Goal: Task Accomplishment & Management: Use online tool/utility

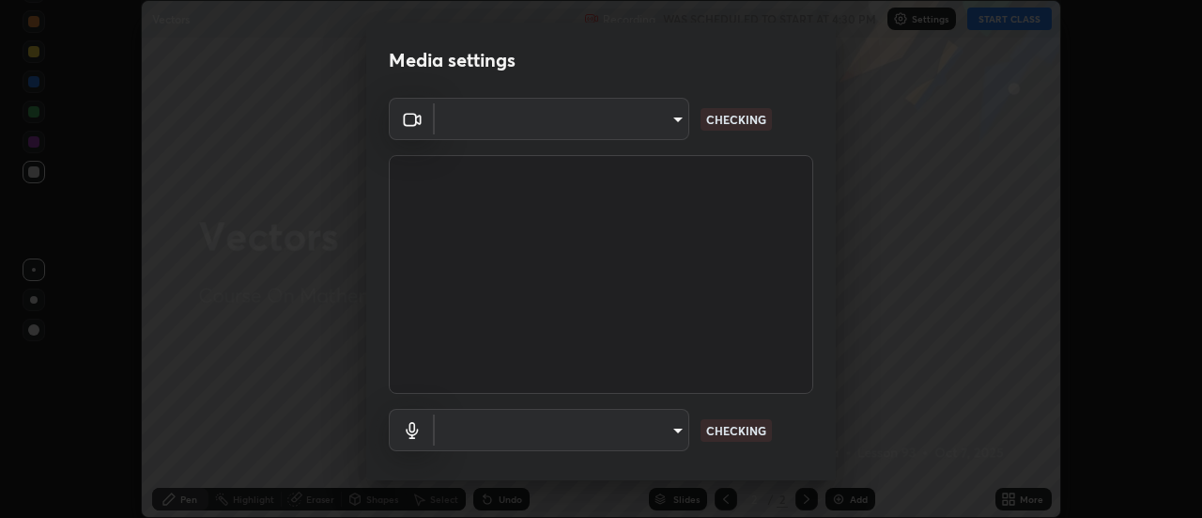
scroll to position [99, 0]
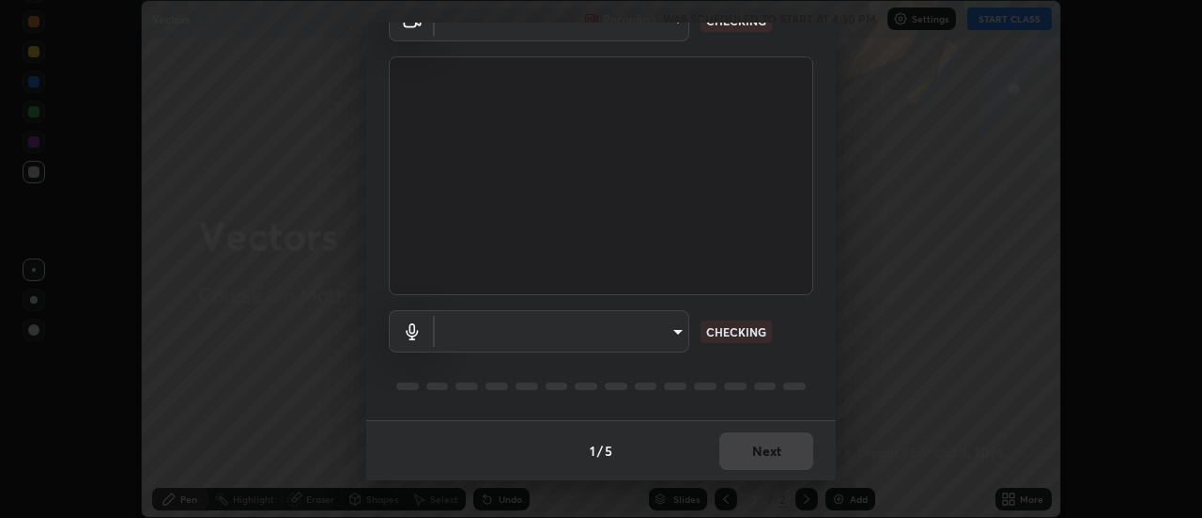
type input "17f3146ffc408401482da091302dd484cdfe799ef6154e21a3a5c8c08ece1141"
click at [470, 335] on body "Erase all Vectors Recording WAS SCHEDULED TO START AT 4:30 PM Settings START CL…" at bounding box center [601, 259] width 1202 height 518
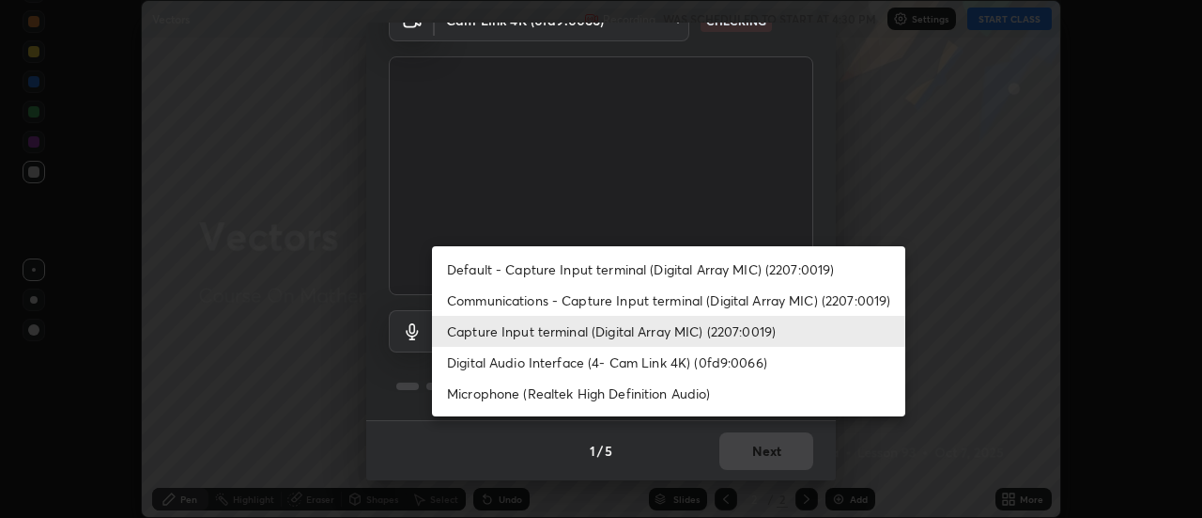
click at [474, 304] on li "Communications - Capture Input terminal (Digital Array MIC) (2207:0019)" at bounding box center [668, 300] width 473 height 31
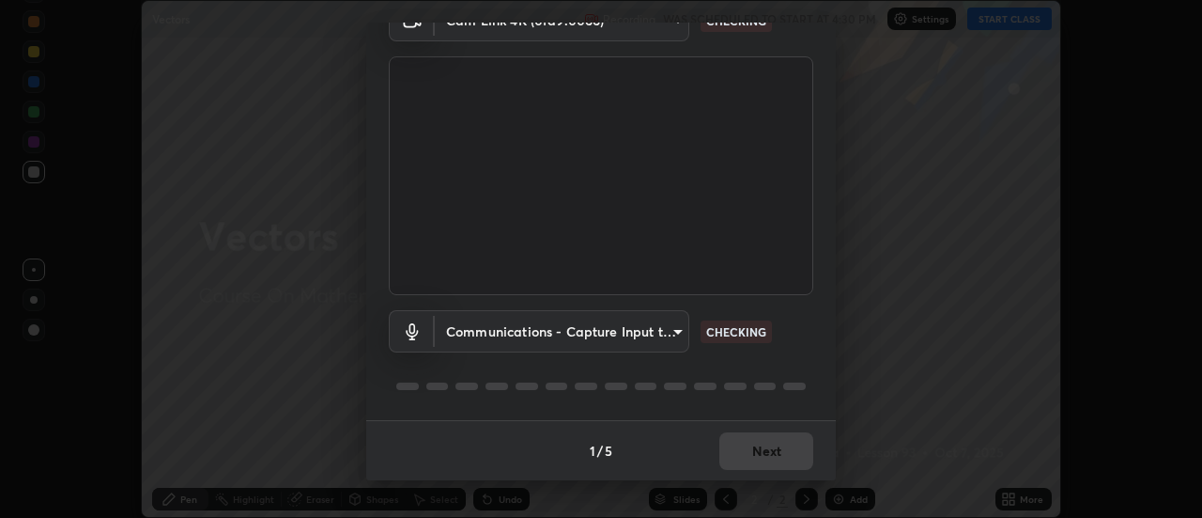
click at [473, 336] on body "Erase all Vectors Recording WAS SCHEDULED TO START AT 4:30 PM Settings START CL…" at bounding box center [601, 259] width 1202 height 518
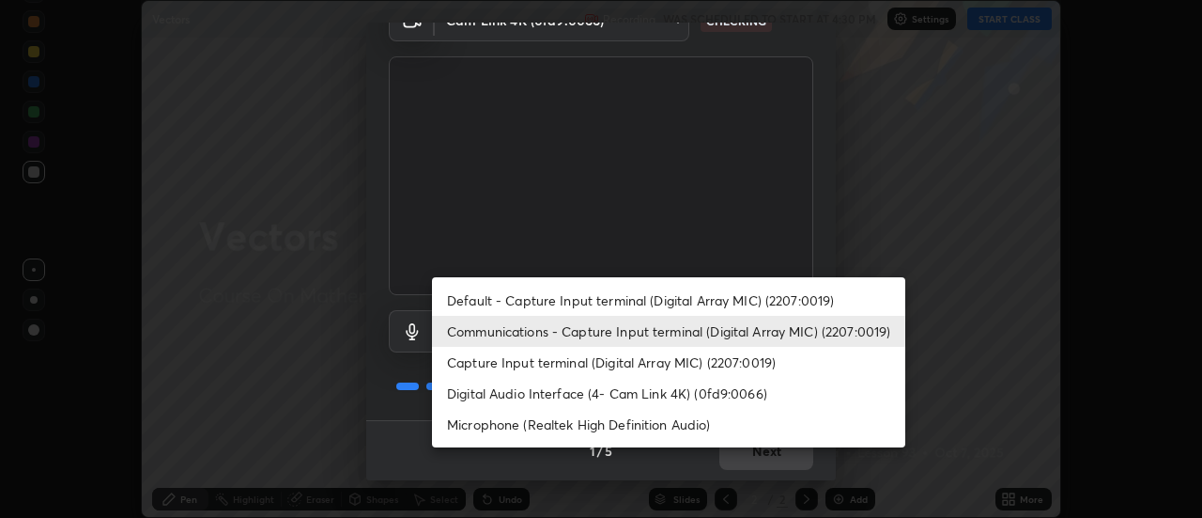
click at [481, 301] on li "Default - Capture Input terminal (Digital Array MIC) (2207:0019)" at bounding box center [668, 300] width 473 height 31
type input "default"
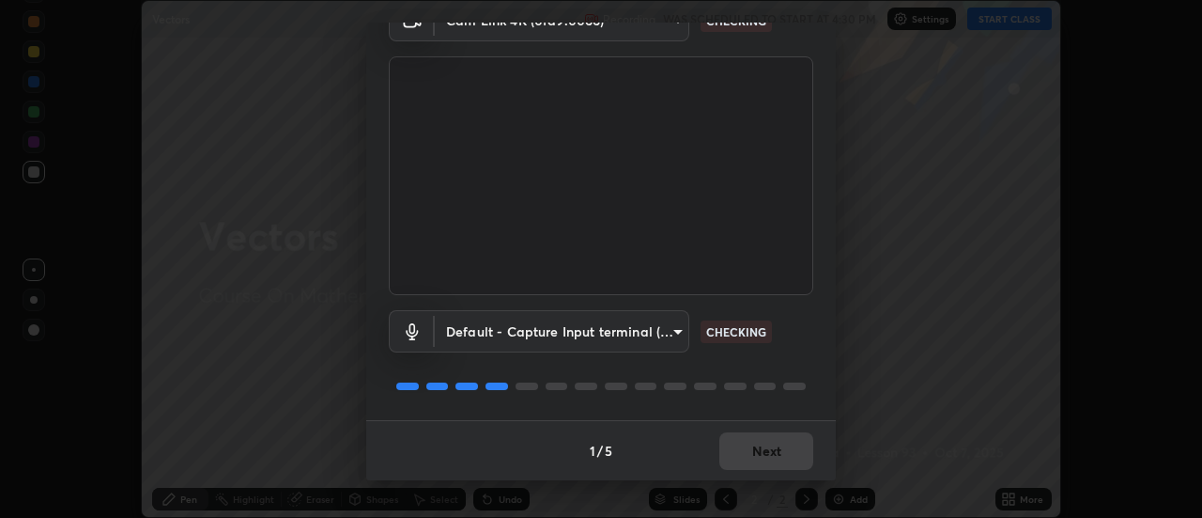
click at [456, 339] on body "Erase all Vectors Recording WAS SCHEDULED TO START AT 4:30 PM Settings START CL…" at bounding box center [601, 259] width 1202 height 518
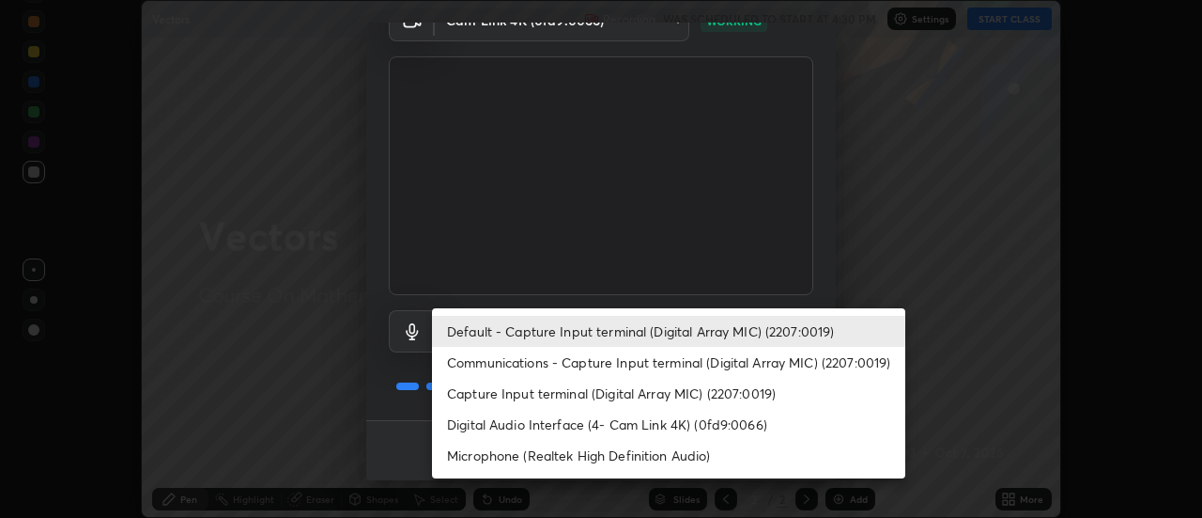
click at [459, 334] on li "Default - Capture Input terminal (Digital Array MIC) (2207:0019)" at bounding box center [668, 331] width 473 height 31
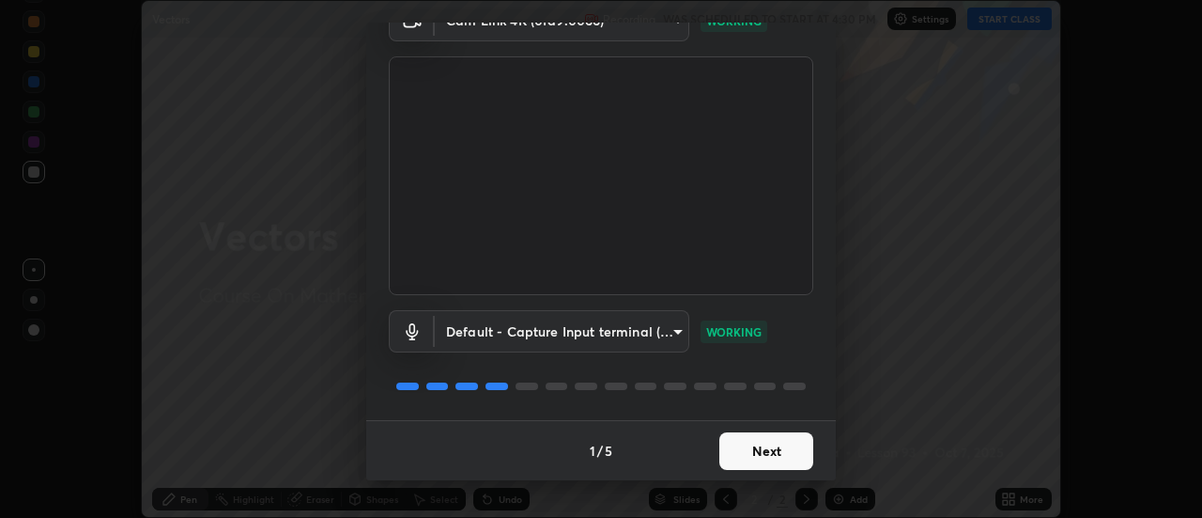
click at [728, 449] on button "Next" at bounding box center [767, 451] width 94 height 38
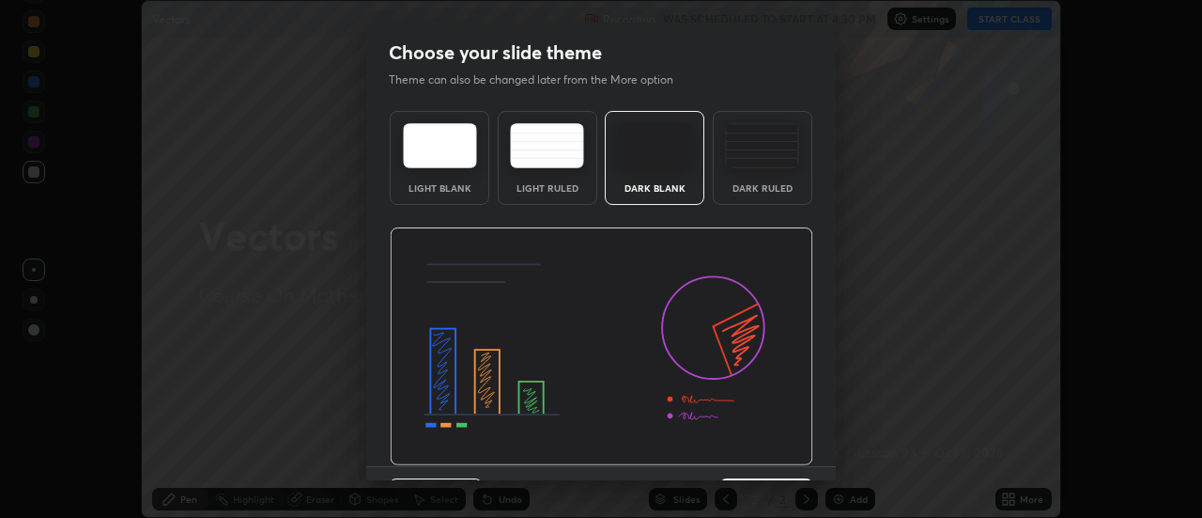
click at [768, 460] on img at bounding box center [602, 346] width 424 height 239
click at [775, 459] on img at bounding box center [602, 346] width 424 height 239
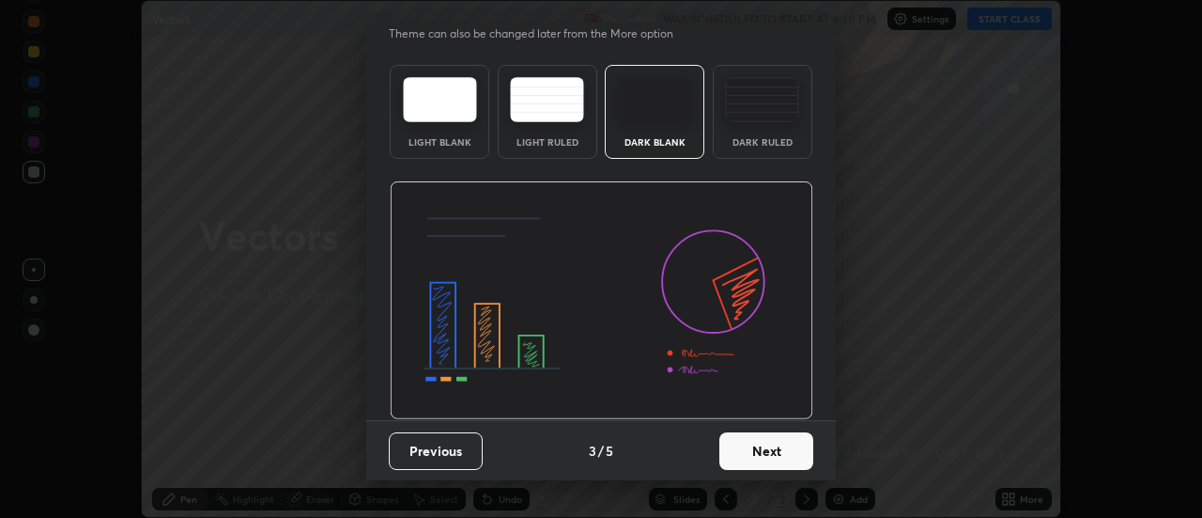
click at [764, 438] on button "Next" at bounding box center [767, 451] width 94 height 38
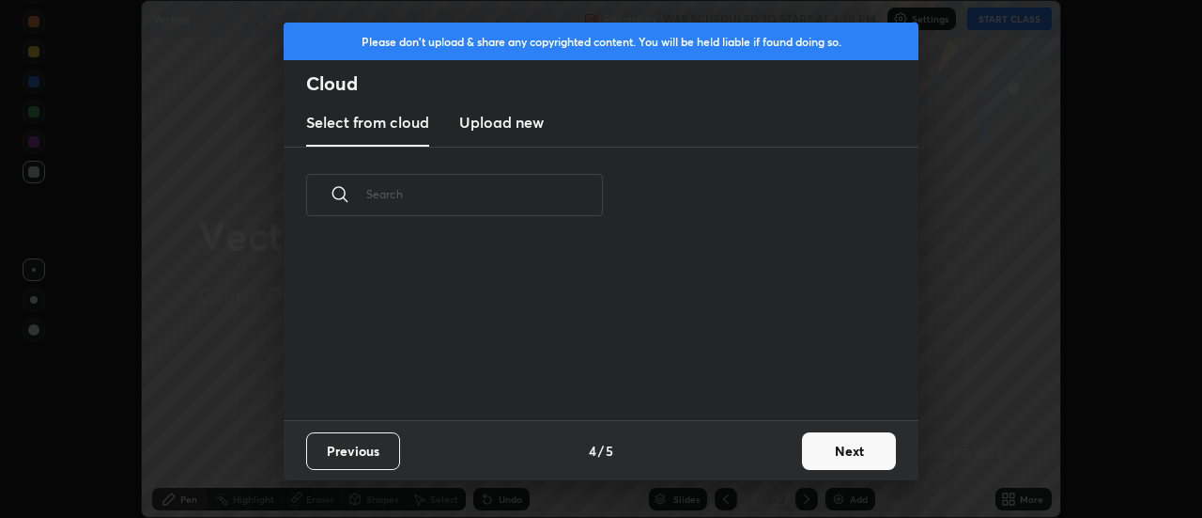
scroll to position [0, 0]
click at [781, 444] on div "Previous 4 / 5 Next" at bounding box center [601, 450] width 635 height 60
click at [804, 442] on button "Next" at bounding box center [849, 451] width 94 height 38
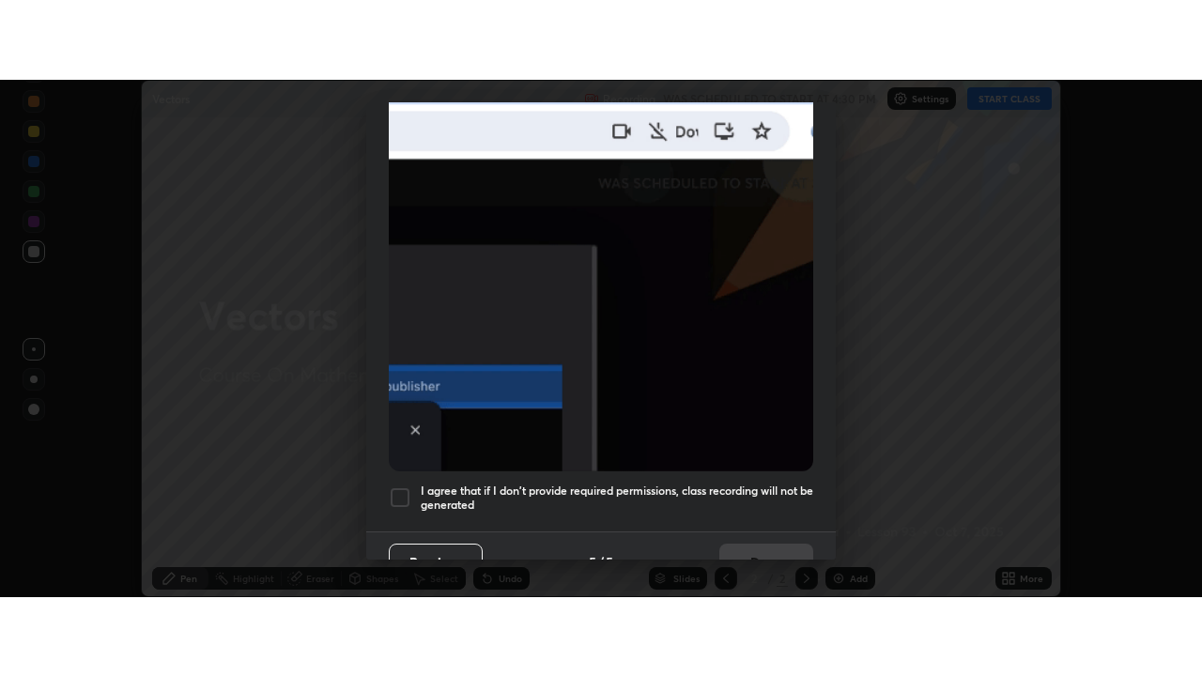
scroll to position [482, 0]
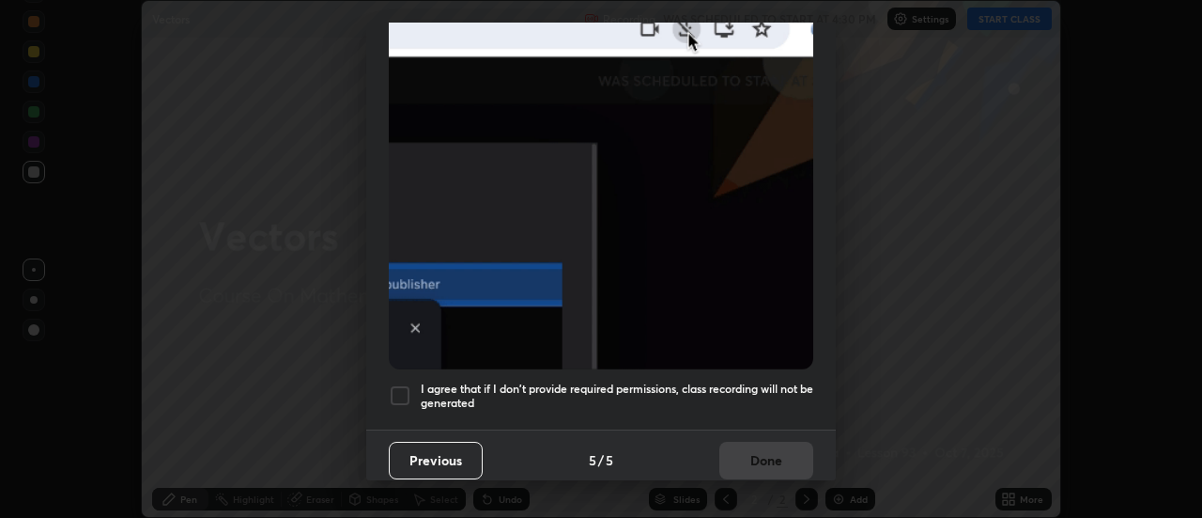
click at [710, 381] on h5 "I agree that if I don't provide required permissions, class recording will not …" at bounding box center [617, 395] width 393 height 29
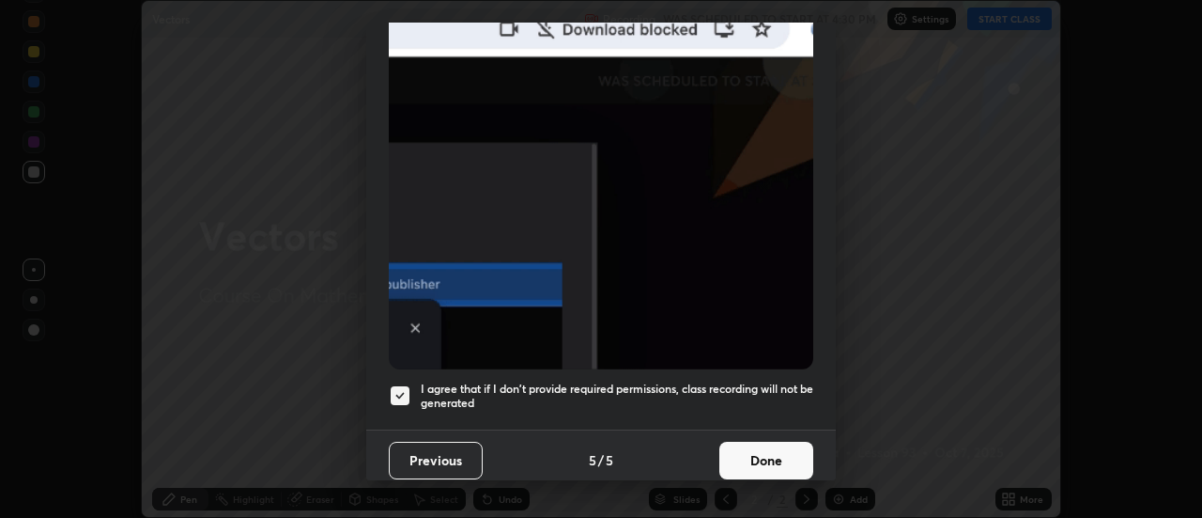
click at [736, 451] on button "Done" at bounding box center [767, 461] width 94 height 38
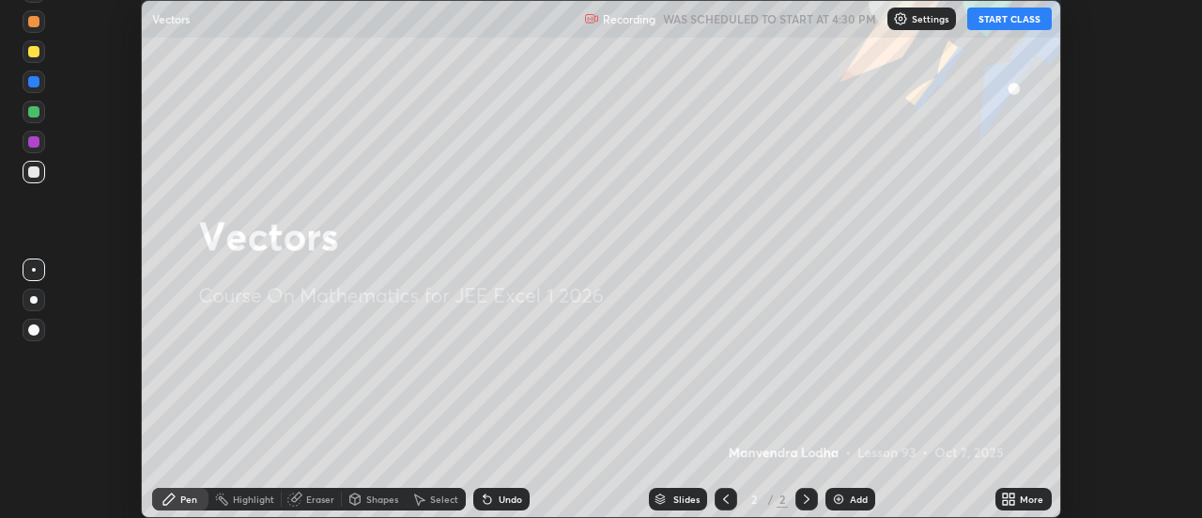
click at [1010, 497] on icon at bounding box center [1008, 498] width 15 height 15
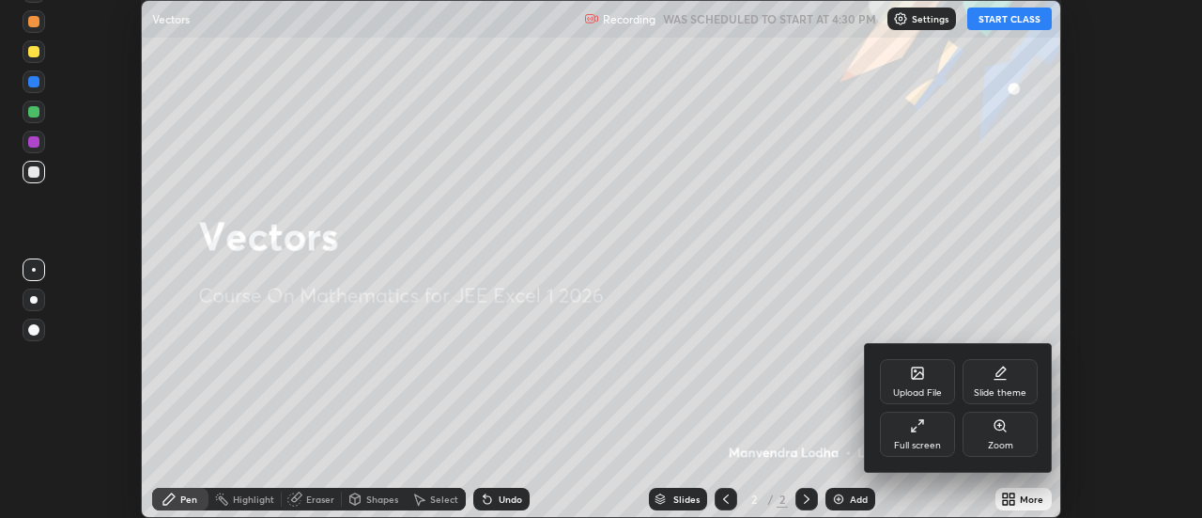
click at [903, 438] on div "Full screen" at bounding box center [917, 433] width 75 height 45
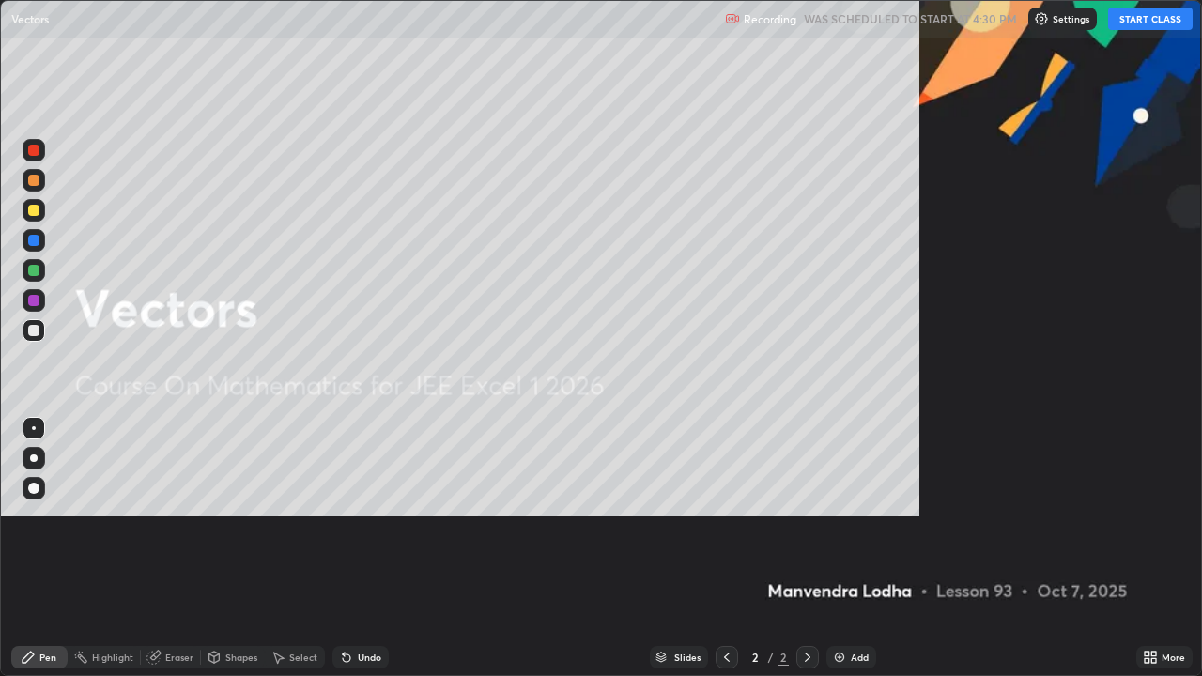
scroll to position [676, 1202]
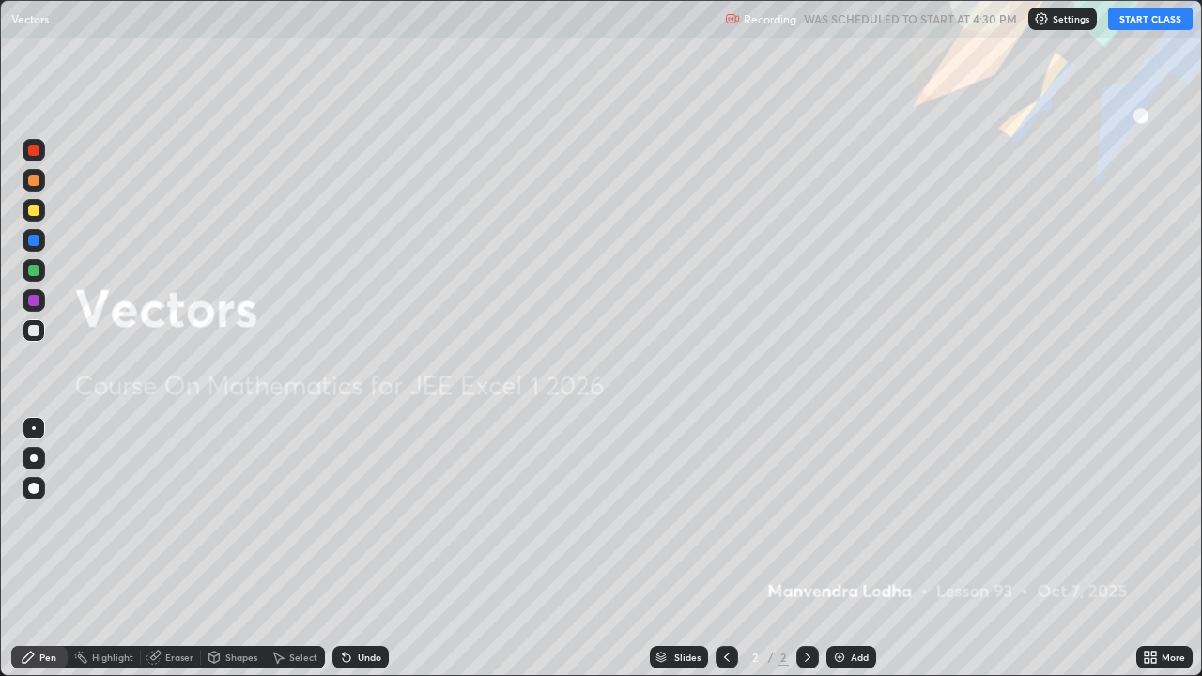
click at [1146, 18] on button "START CLASS" at bounding box center [1150, 19] width 85 height 23
click at [841, 517] on img at bounding box center [839, 657] width 15 height 15
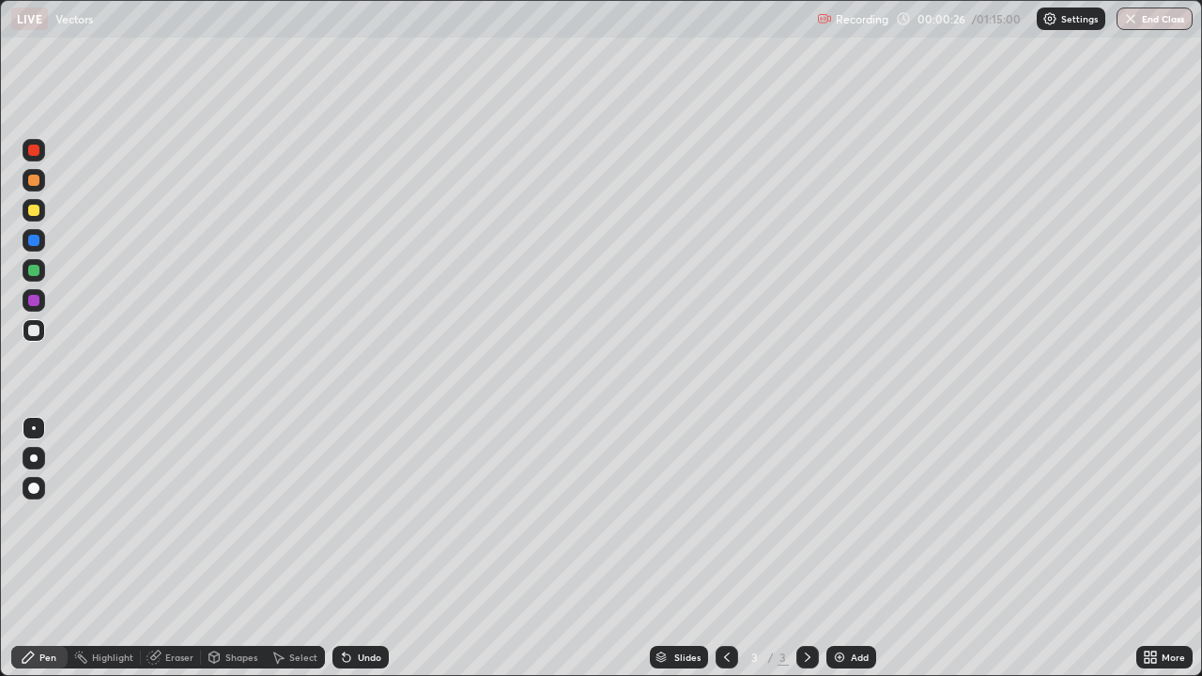
click at [34, 215] on div at bounding box center [33, 210] width 11 height 11
click at [37, 272] on div at bounding box center [33, 270] width 11 height 11
click at [37, 335] on div at bounding box center [33, 330] width 11 height 11
click at [36, 330] on div at bounding box center [33, 330] width 11 height 11
click at [33, 273] on div at bounding box center [33, 270] width 11 height 11
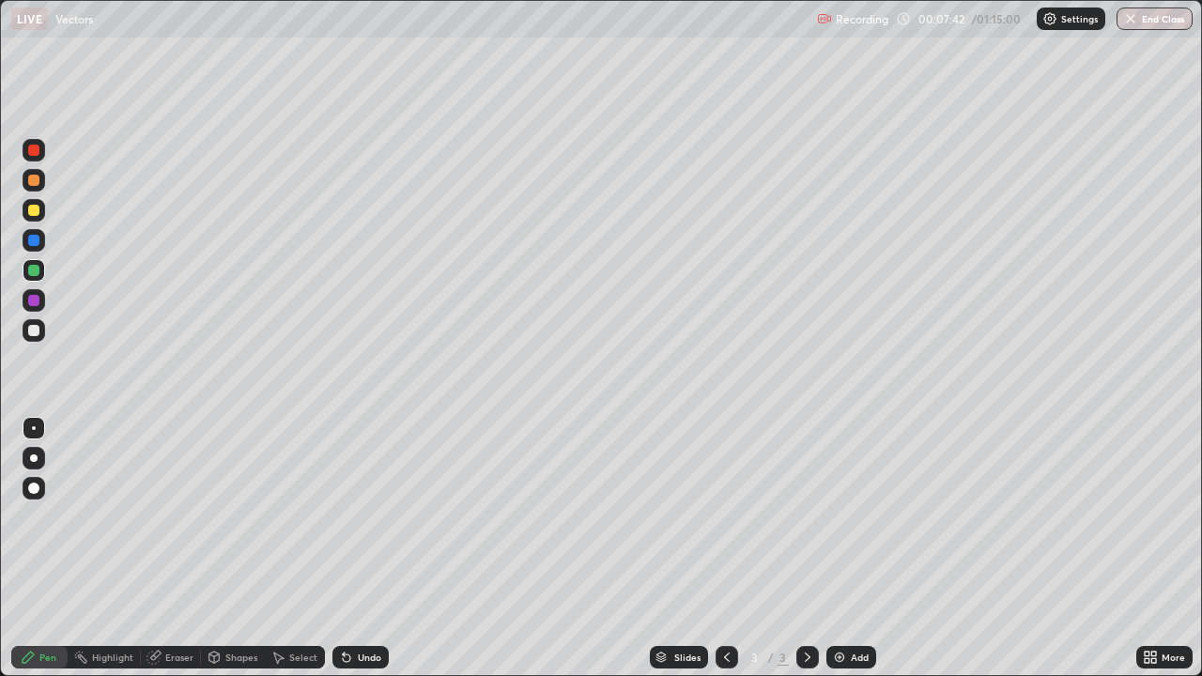
click at [845, 517] on div "Add" at bounding box center [852, 657] width 50 height 23
click at [25, 212] on div at bounding box center [34, 210] width 23 height 23
click at [35, 335] on div at bounding box center [33, 330] width 11 height 11
click at [374, 517] on div "Undo" at bounding box center [369, 657] width 23 height 9
click at [34, 268] on div at bounding box center [33, 270] width 11 height 11
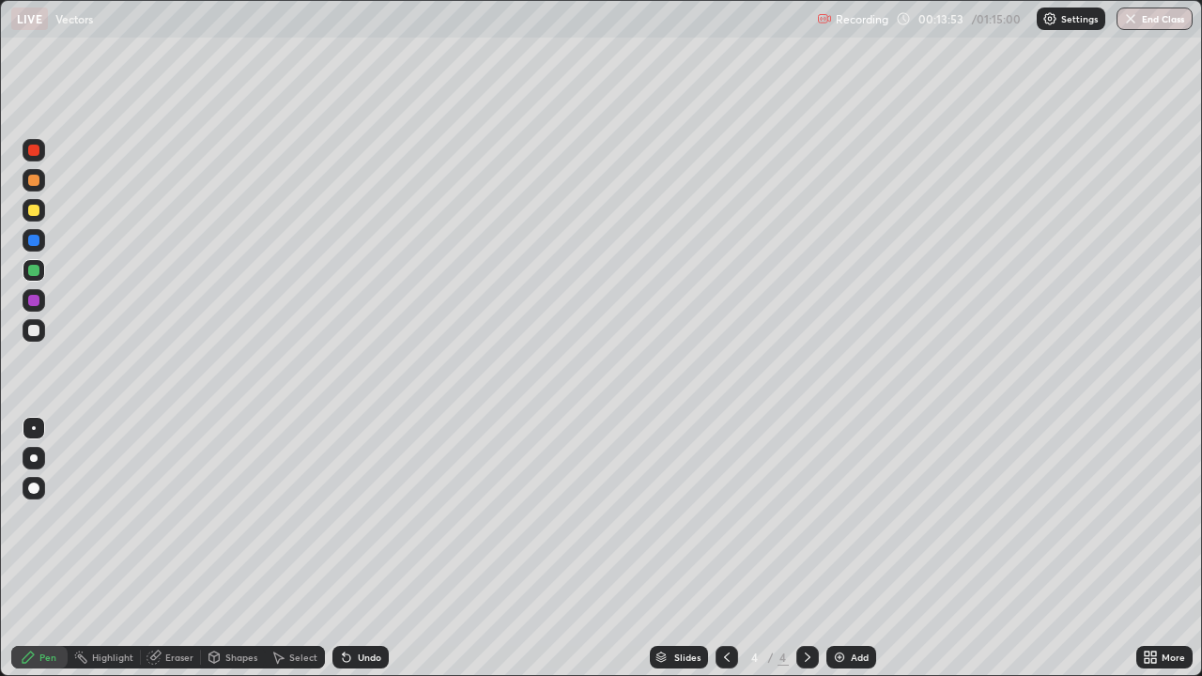
click at [836, 517] on img at bounding box center [839, 657] width 15 height 15
click at [32, 214] on div at bounding box center [33, 210] width 11 height 11
click at [32, 272] on div at bounding box center [33, 270] width 11 height 11
click at [845, 517] on img at bounding box center [839, 657] width 15 height 15
click at [34, 211] on div at bounding box center [33, 210] width 11 height 11
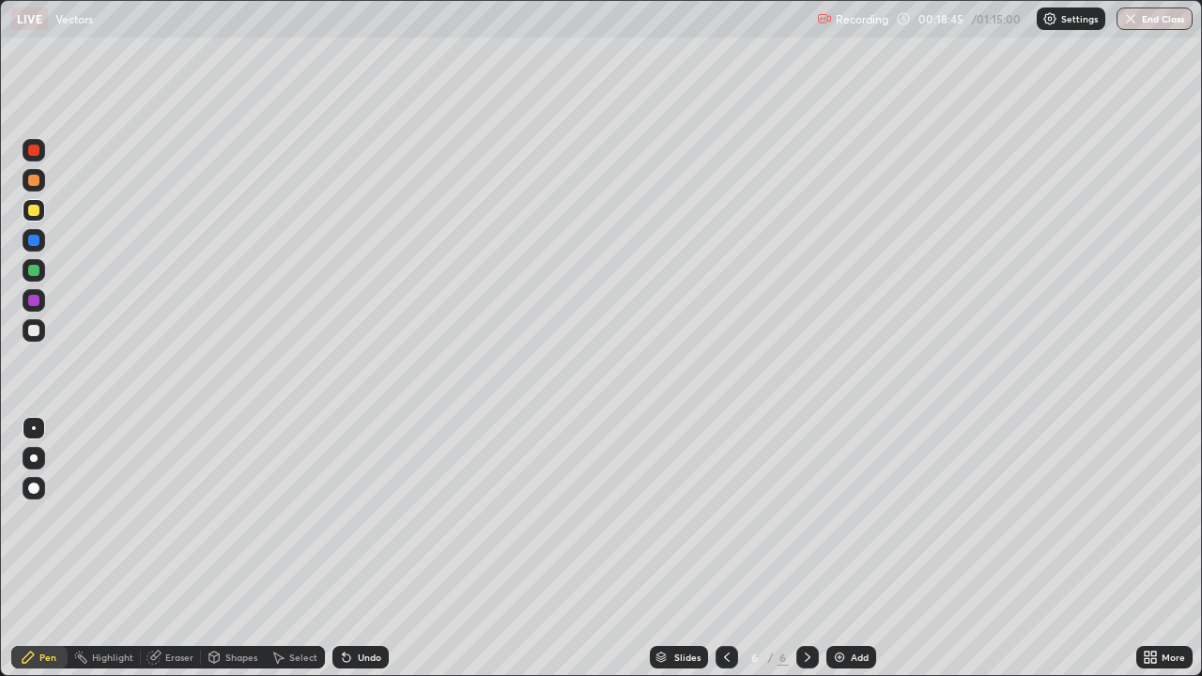
click at [32, 271] on div at bounding box center [33, 270] width 11 height 11
click at [34, 329] on div at bounding box center [33, 330] width 11 height 11
click at [372, 517] on div "Undo" at bounding box center [369, 657] width 23 height 9
click at [845, 517] on img at bounding box center [839, 657] width 15 height 15
click at [35, 212] on div at bounding box center [33, 210] width 11 height 11
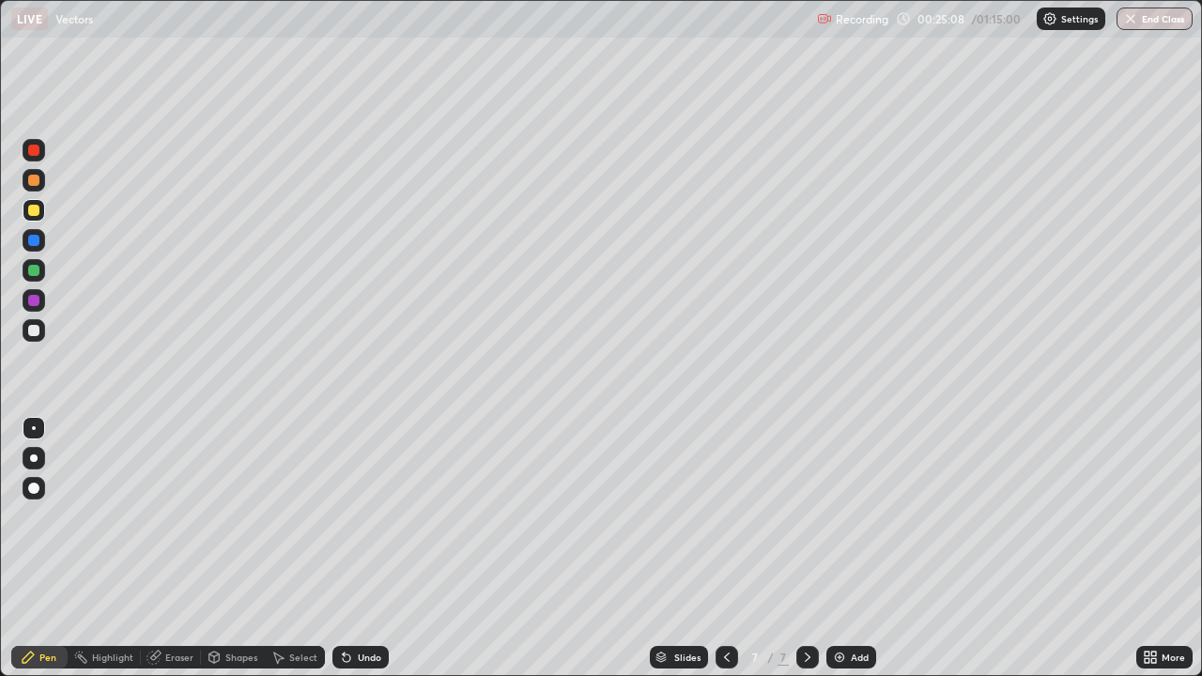
click at [33, 330] on div at bounding box center [33, 330] width 11 height 11
click at [834, 517] on img at bounding box center [839, 657] width 15 height 15
click at [35, 209] on div at bounding box center [33, 210] width 11 height 11
click at [725, 517] on icon at bounding box center [727, 657] width 15 height 15
click at [364, 517] on div "Undo" at bounding box center [369, 657] width 23 height 9
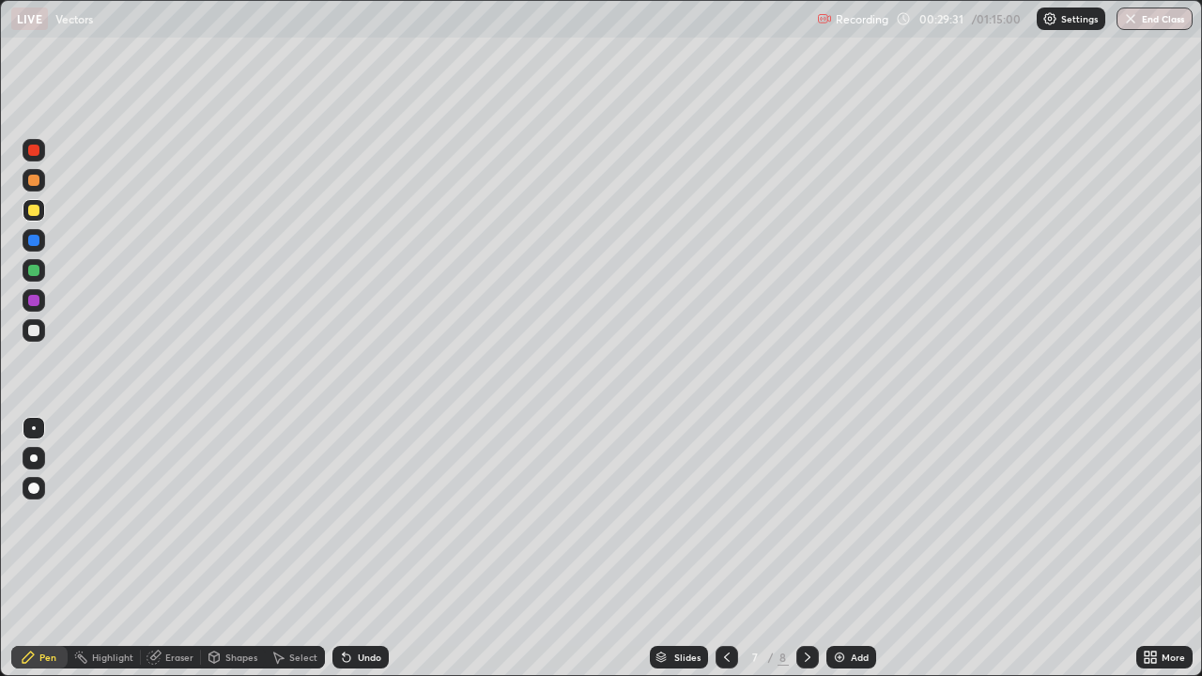
click at [806, 517] on icon at bounding box center [807, 657] width 15 height 15
click at [35, 333] on div at bounding box center [33, 330] width 11 height 11
click at [350, 517] on icon at bounding box center [346, 657] width 15 height 15
click at [358, 517] on div "Undo" at bounding box center [369, 657] width 23 height 9
click at [351, 517] on icon at bounding box center [346, 657] width 15 height 15
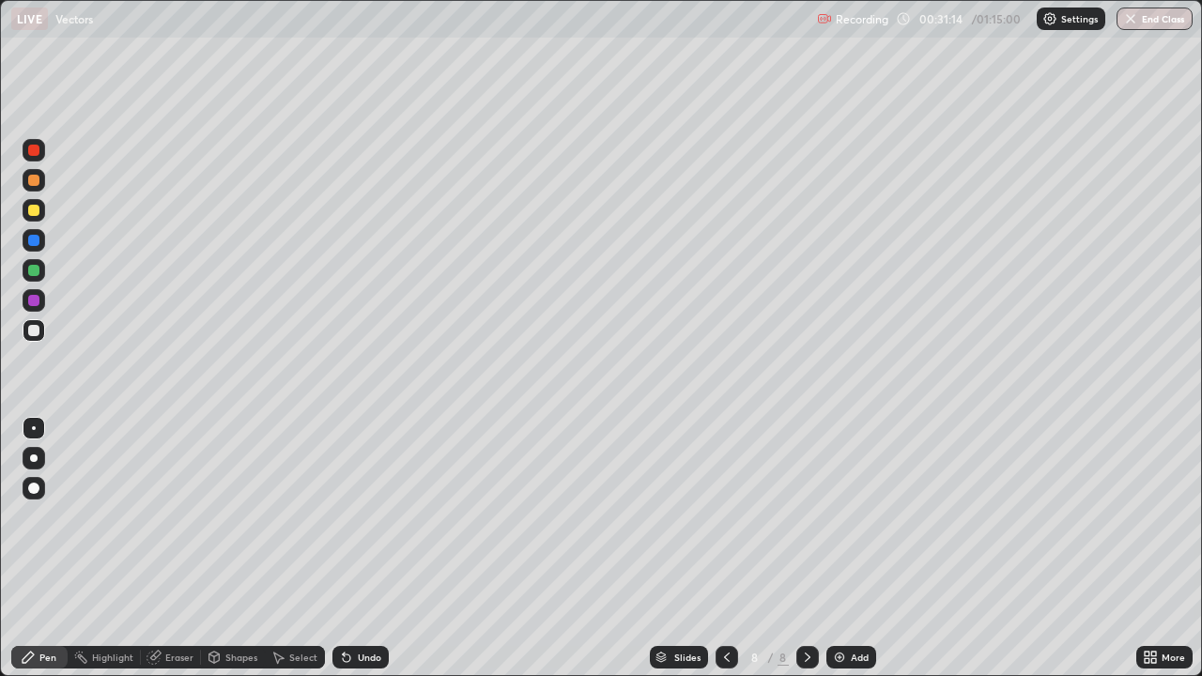
click at [833, 517] on img at bounding box center [839, 657] width 15 height 15
click at [35, 207] on div at bounding box center [33, 210] width 11 height 11
click at [34, 332] on div at bounding box center [33, 330] width 11 height 11
click at [845, 517] on div "Add" at bounding box center [852, 657] width 50 height 23
click at [32, 212] on div at bounding box center [33, 210] width 11 height 11
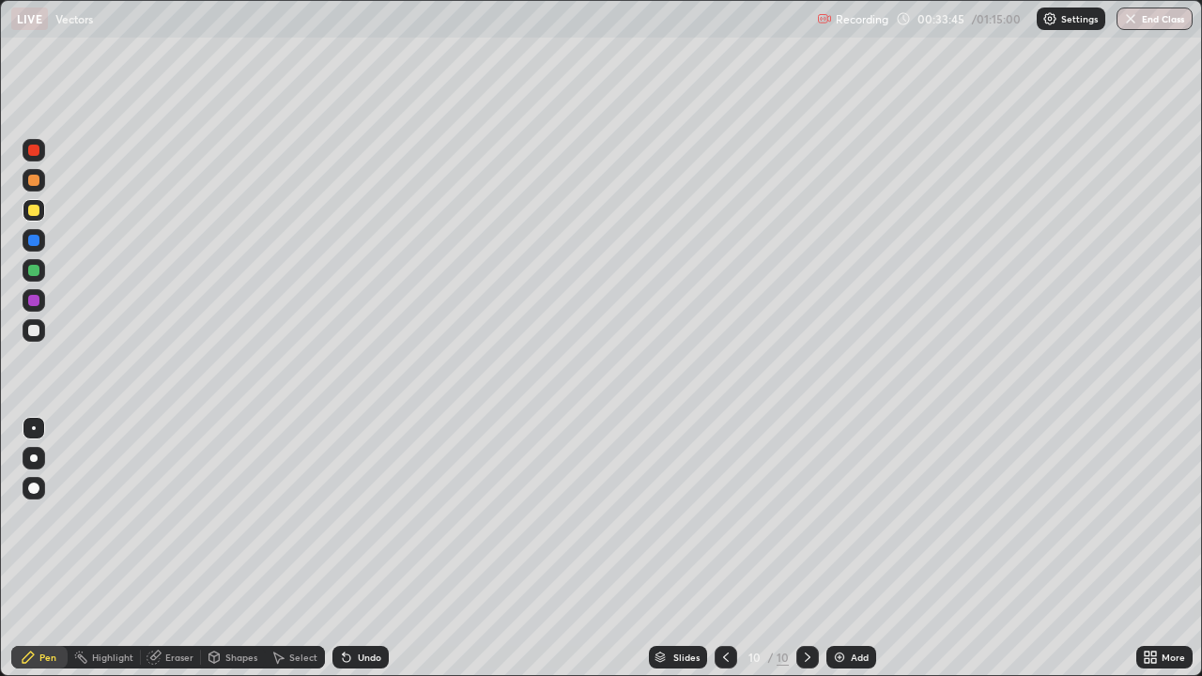
click at [364, 517] on div "Undo" at bounding box center [369, 657] width 23 height 9
click at [33, 333] on div at bounding box center [33, 330] width 11 height 11
click at [364, 517] on div "Undo" at bounding box center [369, 657] width 23 height 9
click at [178, 517] on div "Eraser" at bounding box center [179, 657] width 28 height 9
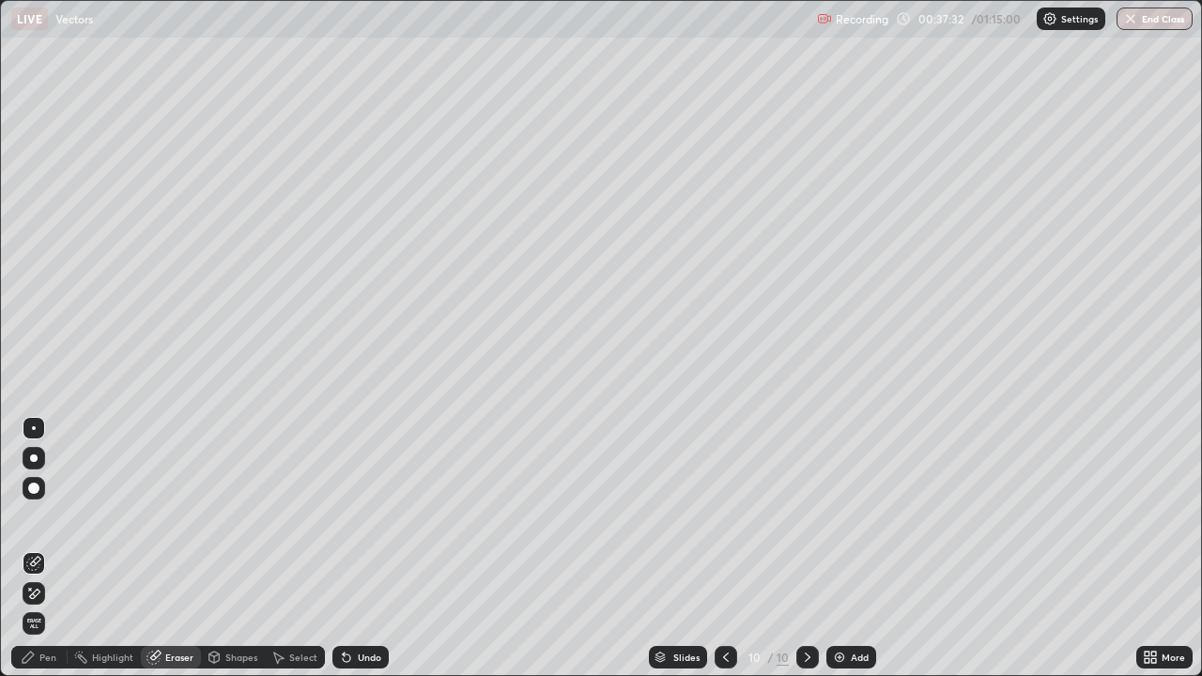
click at [42, 488] on div at bounding box center [34, 488] width 23 height 23
click at [26, 517] on icon at bounding box center [28, 657] width 11 height 11
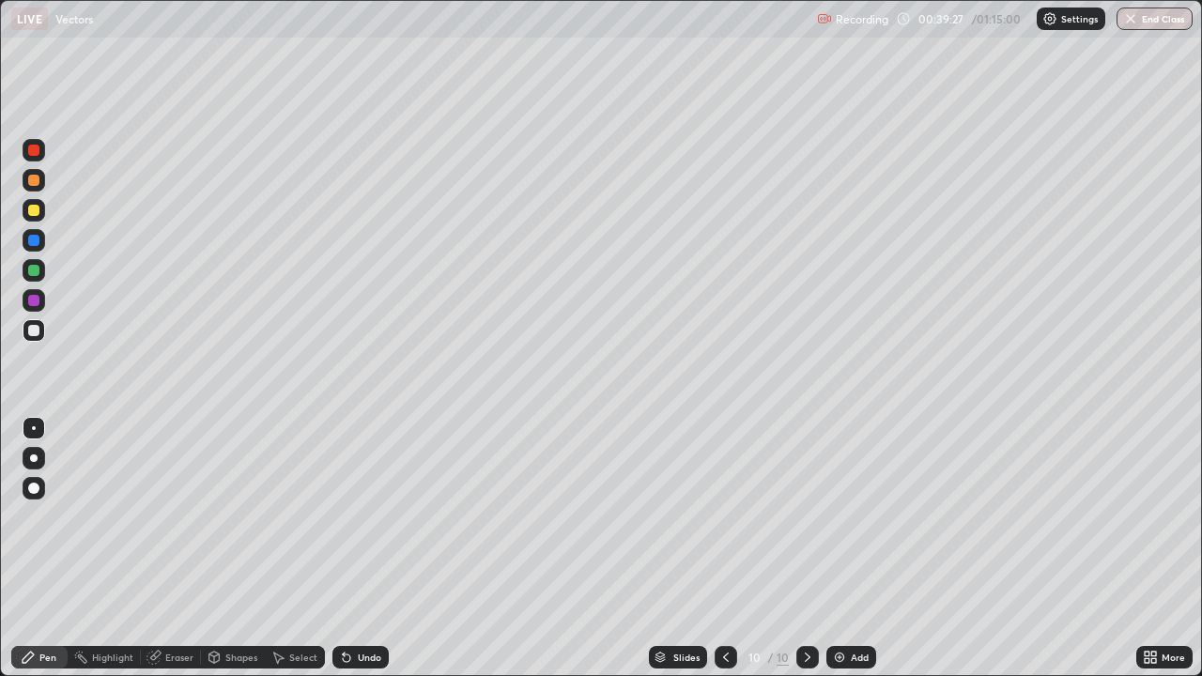
click at [166, 517] on div "Eraser" at bounding box center [179, 657] width 28 height 9
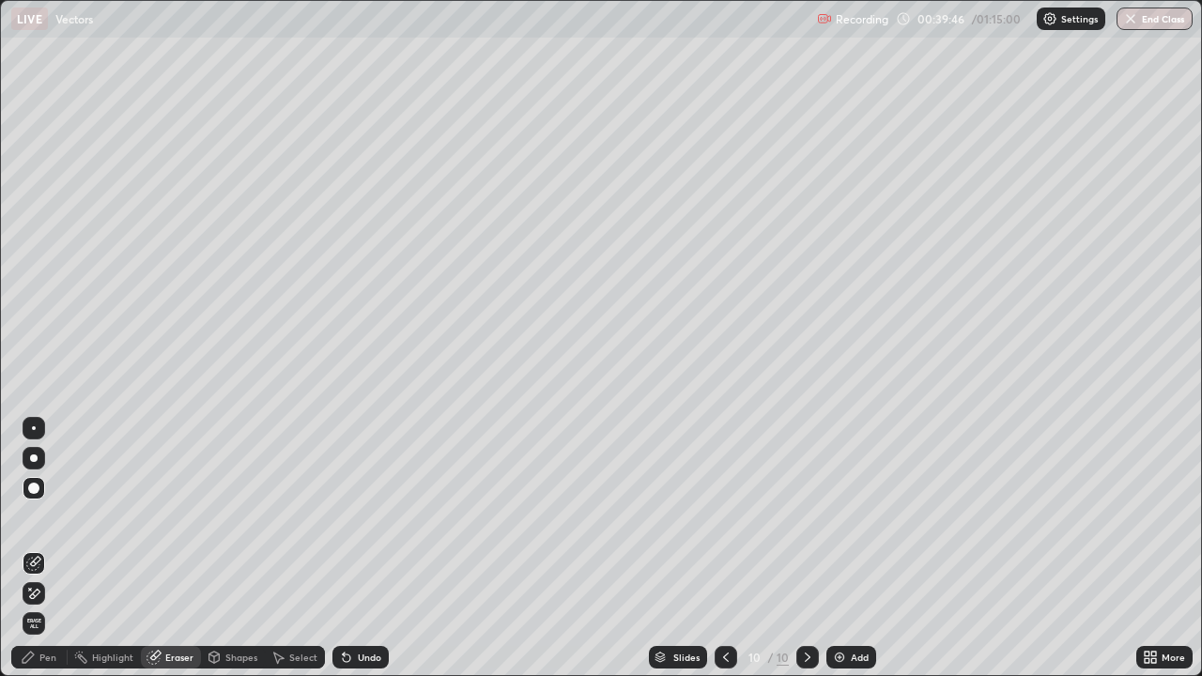
click at [38, 517] on div "Pen" at bounding box center [39, 657] width 56 height 23
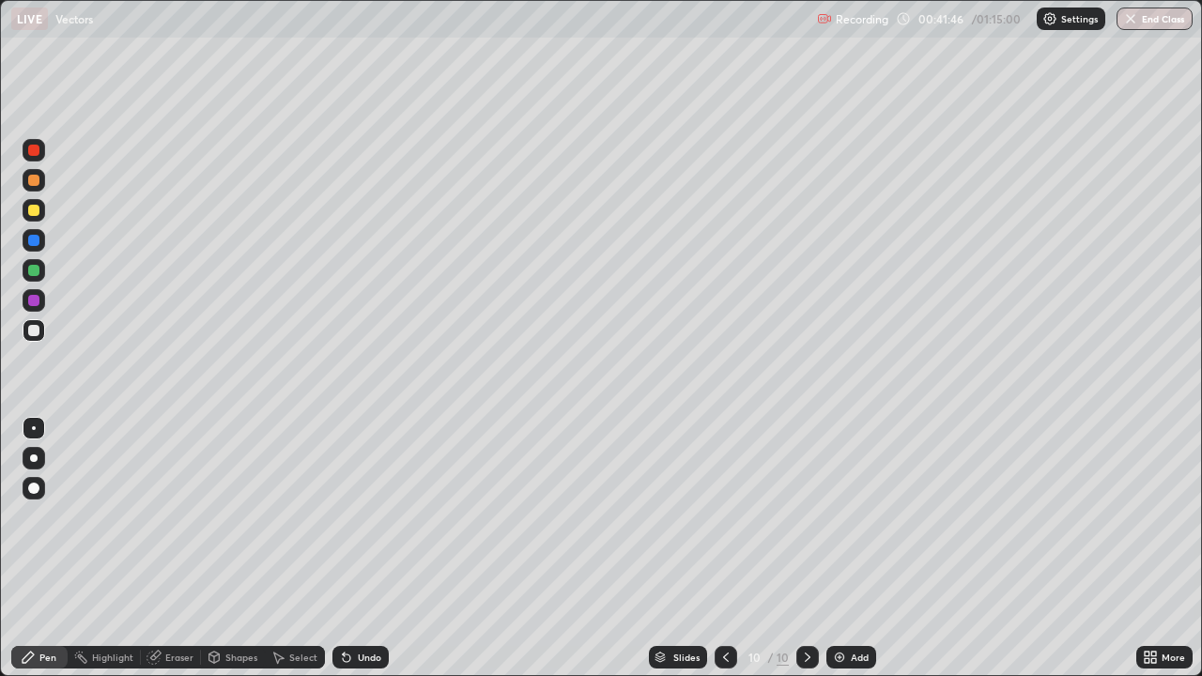
click at [32, 271] on div at bounding box center [33, 270] width 11 height 11
click at [851, 517] on div "Add" at bounding box center [860, 657] width 18 height 9
click at [32, 211] on div at bounding box center [33, 210] width 11 height 11
click at [30, 271] on div at bounding box center [33, 270] width 11 height 11
click at [34, 332] on div at bounding box center [33, 330] width 11 height 11
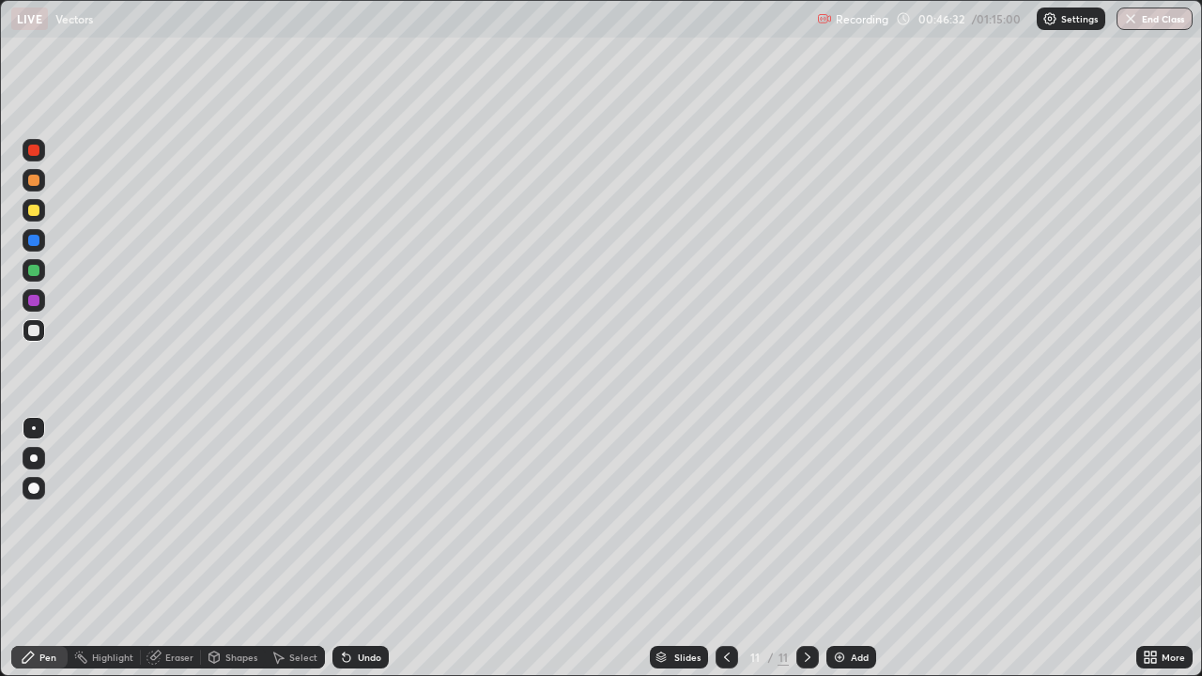
click at [34, 332] on div at bounding box center [33, 330] width 11 height 11
click at [352, 517] on div "Undo" at bounding box center [361, 657] width 56 height 23
click at [353, 517] on div "Undo" at bounding box center [361, 657] width 56 height 23
click at [352, 517] on div "Undo" at bounding box center [361, 657] width 56 height 23
click at [351, 517] on div "Undo" at bounding box center [361, 657] width 56 height 23
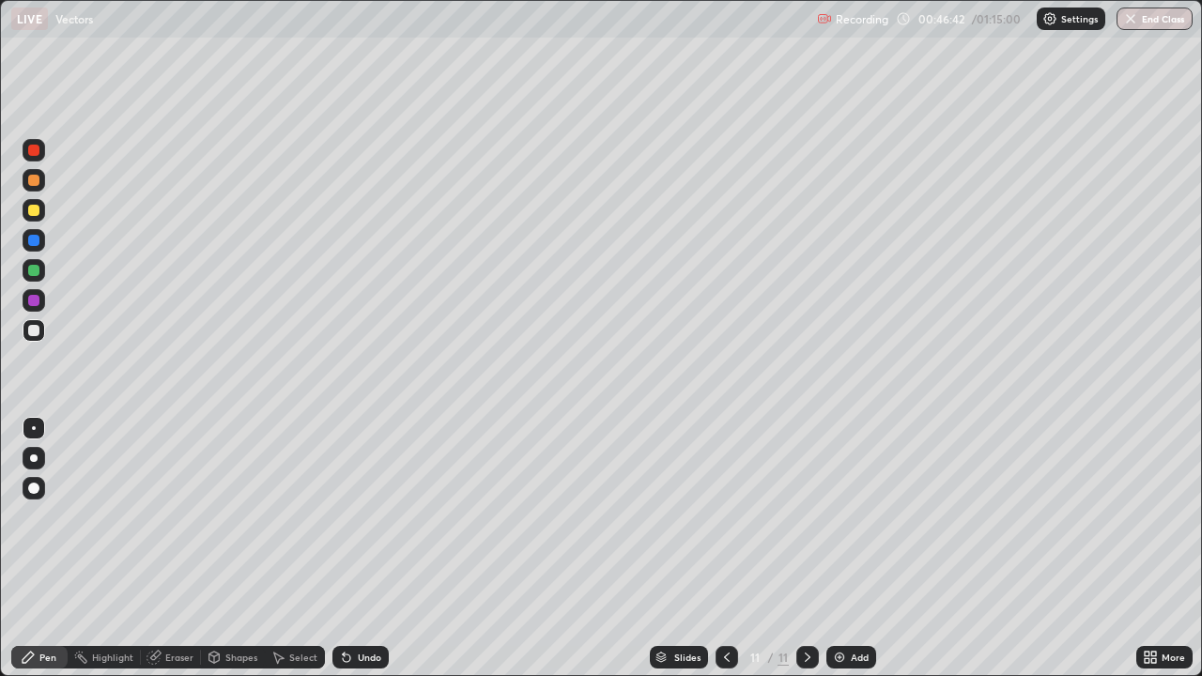
click at [351, 517] on div "Undo" at bounding box center [361, 657] width 56 height 23
click at [351, 517] on icon at bounding box center [346, 657] width 15 height 15
click at [350, 517] on icon at bounding box center [346, 657] width 15 height 15
click at [846, 517] on div "Add" at bounding box center [852, 657] width 50 height 23
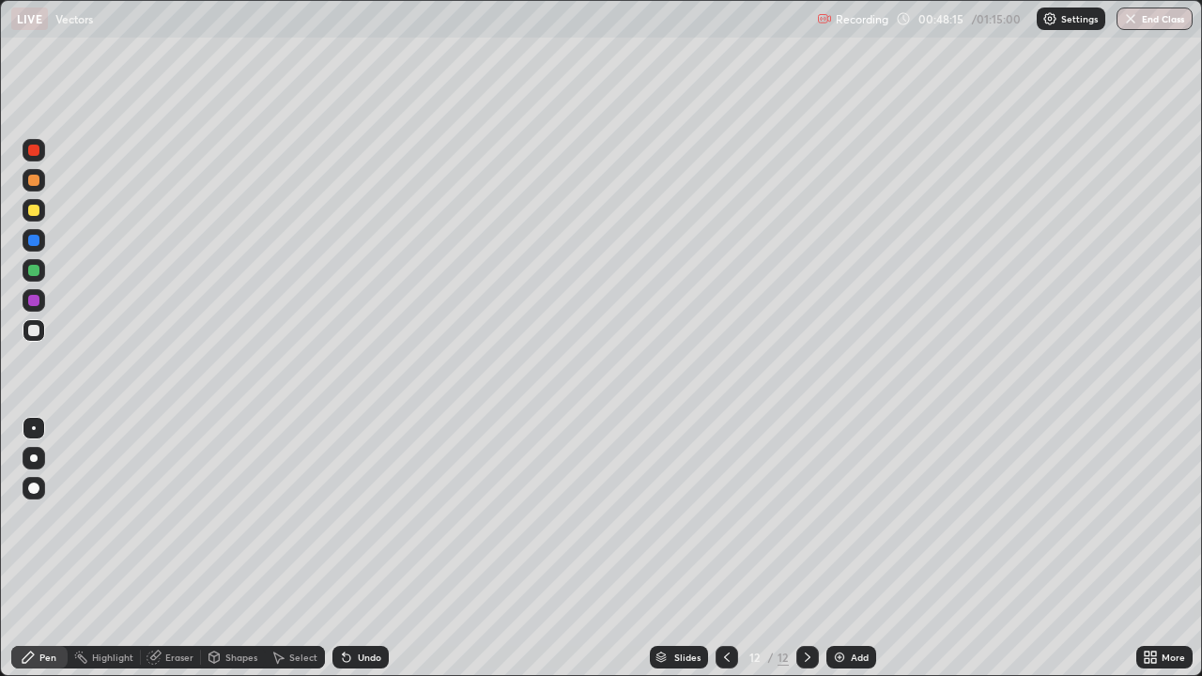
click at [40, 211] on div at bounding box center [34, 210] width 23 height 23
click at [34, 329] on div at bounding box center [33, 330] width 11 height 11
click at [32, 210] on div at bounding box center [33, 210] width 11 height 11
click at [34, 274] on div at bounding box center [33, 270] width 11 height 11
click at [31, 300] on div at bounding box center [33, 300] width 11 height 11
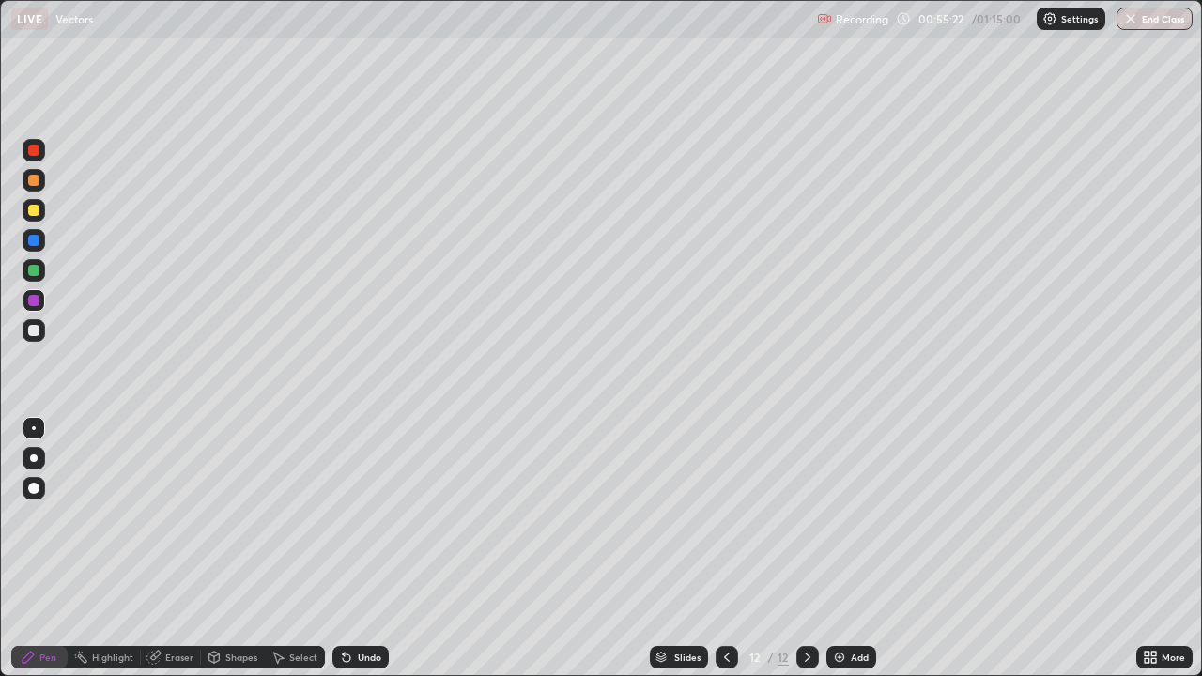
click at [835, 517] on img at bounding box center [839, 657] width 15 height 15
click at [32, 213] on div at bounding box center [33, 210] width 11 height 11
click at [33, 335] on div at bounding box center [33, 330] width 11 height 11
click at [840, 517] on img at bounding box center [839, 657] width 15 height 15
click at [31, 212] on div at bounding box center [33, 210] width 11 height 11
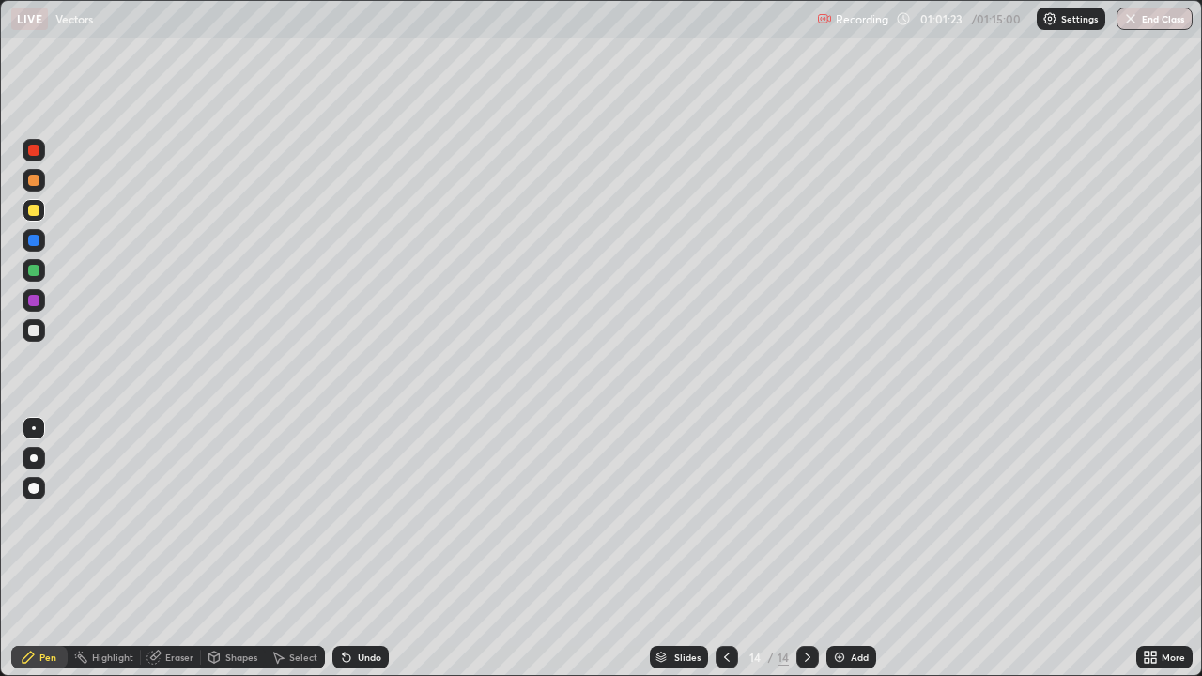
click at [26, 333] on div at bounding box center [34, 330] width 23 height 23
click at [31, 274] on div at bounding box center [33, 270] width 11 height 11
click at [34, 330] on div at bounding box center [33, 330] width 11 height 11
click at [839, 517] on img at bounding box center [839, 657] width 15 height 15
click at [36, 209] on div at bounding box center [33, 210] width 11 height 11
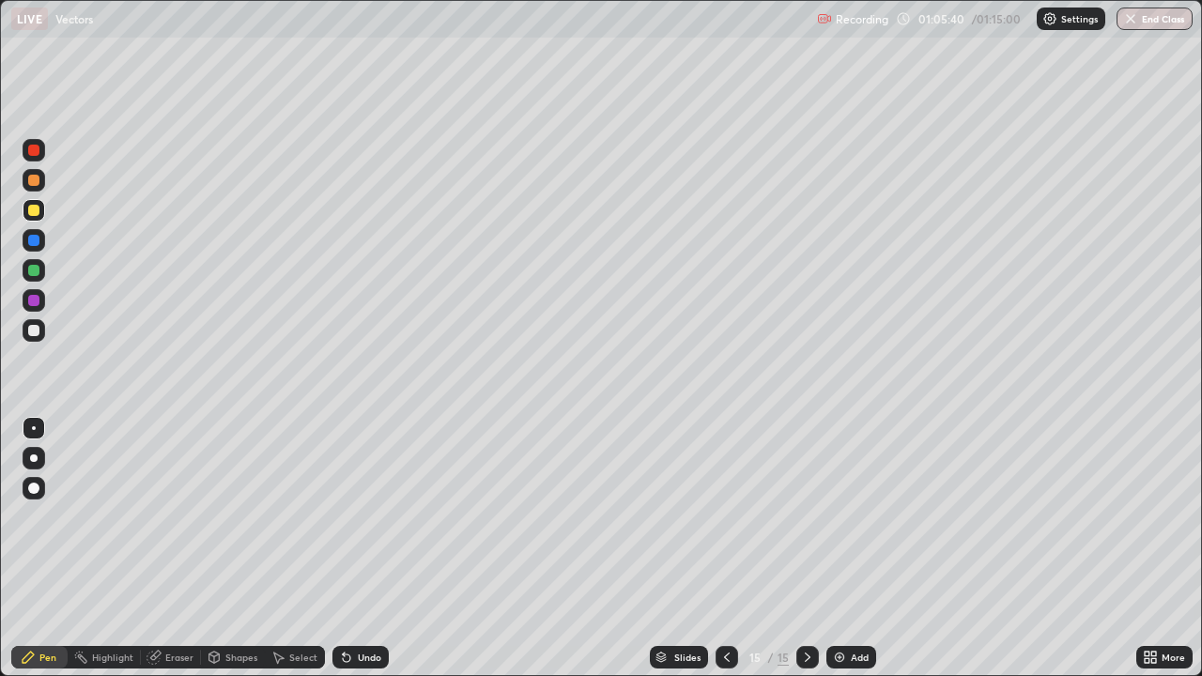
click at [34, 333] on div at bounding box center [33, 330] width 11 height 11
click at [31, 281] on div at bounding box center [34, 270] width 23 height 23
click at [31, 330] on div at bounding box center [33, 330] width 11 height 11
click at [1133, 22] on img "button" at bounding box center [1131, 18] width 15 height 15
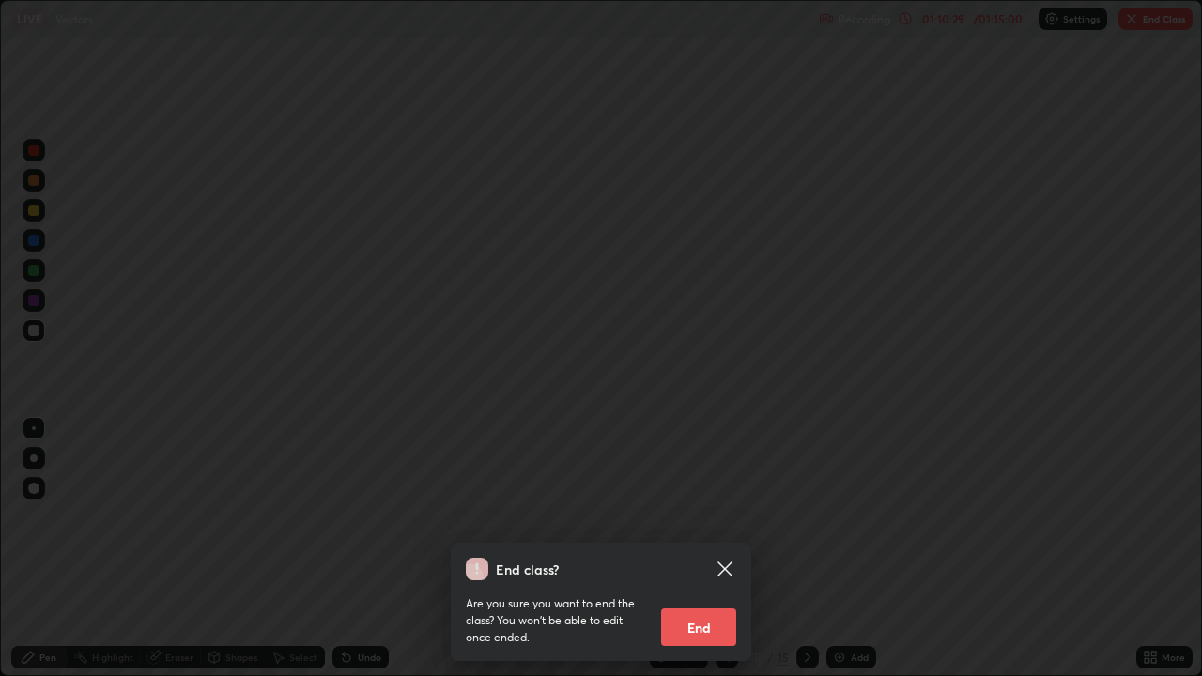
click at [689, 517] on button "End" at bounding box center [698, 628] width 75 height 38
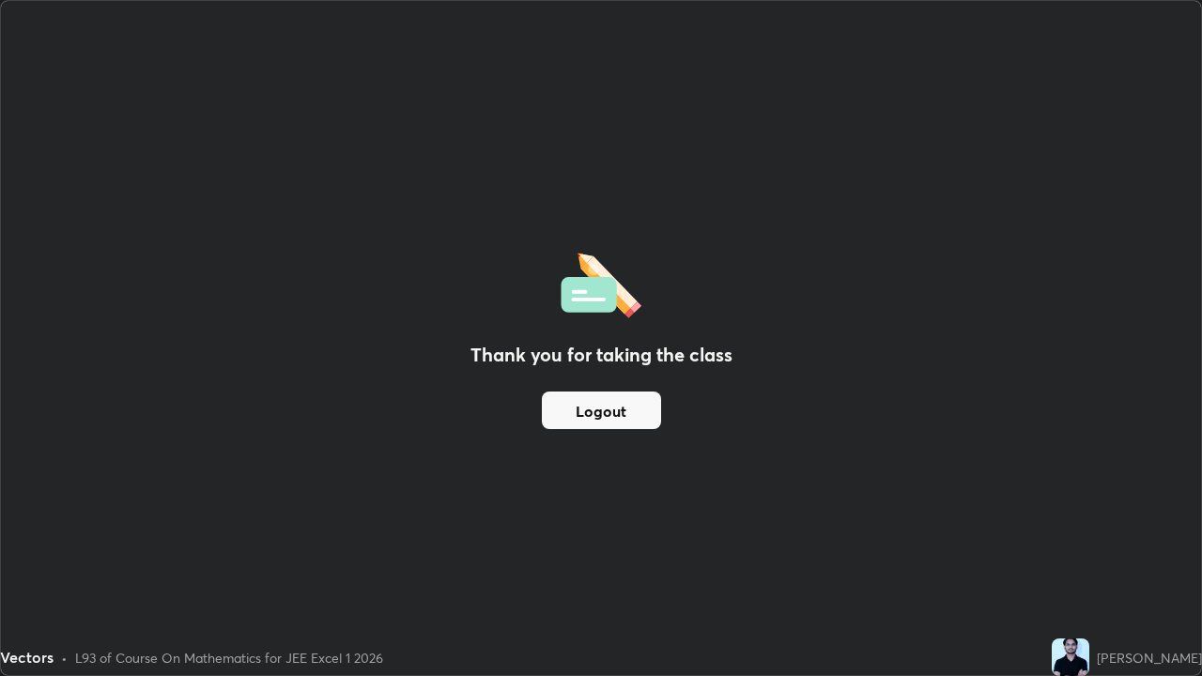
click at [603, 409] on button "Logout" at bounding box center [601, 411] width 119 height 38
click at [602, 407] on button "Logout" at bounding box center [601, 411] width 119 height 38
click at [613, 409] on button "Logout" at bounding box center [601, 411] width 119 height 38
